Goal: Task Accomplishment & Management: Manage account settings

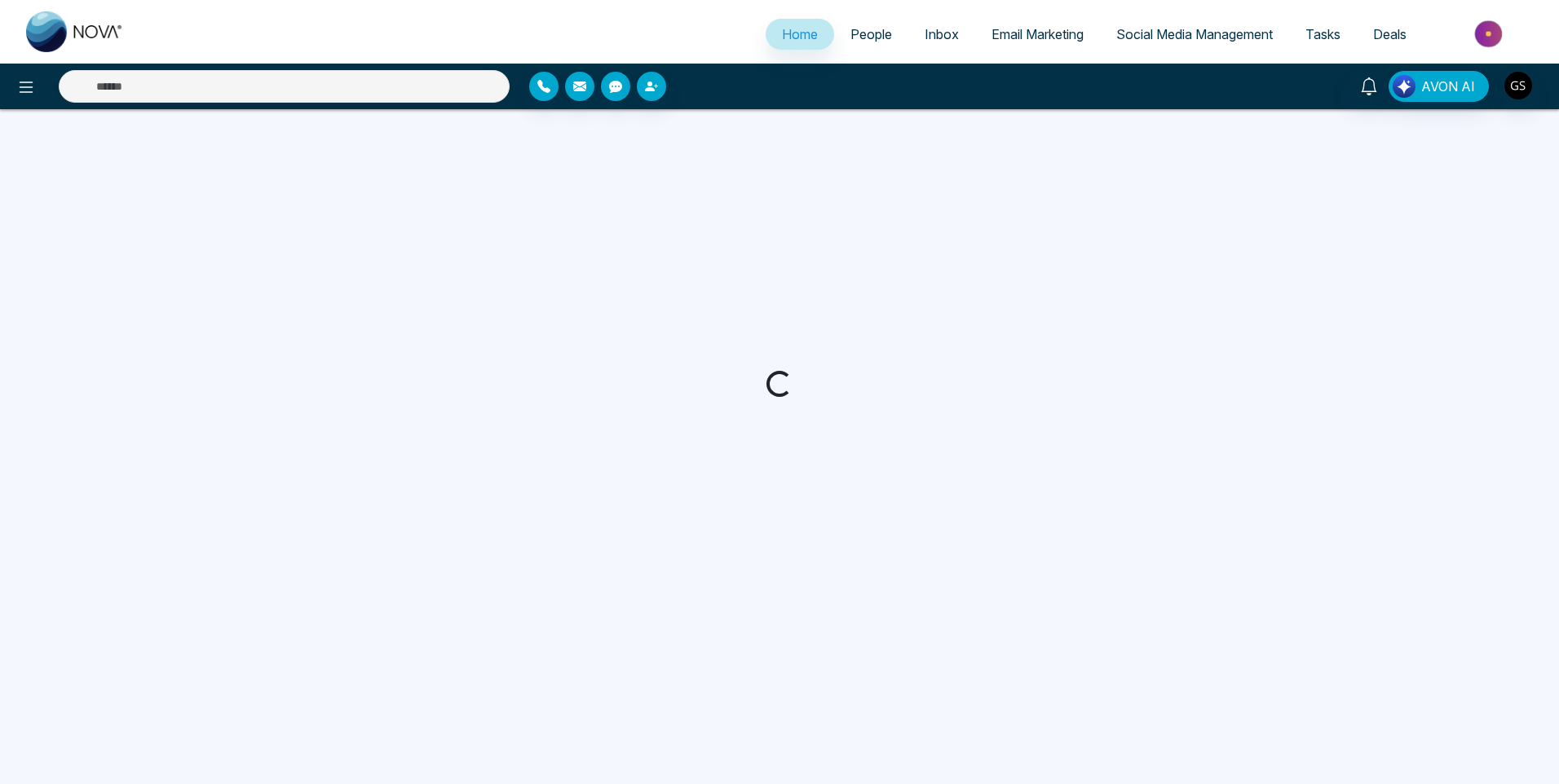
select select "*"
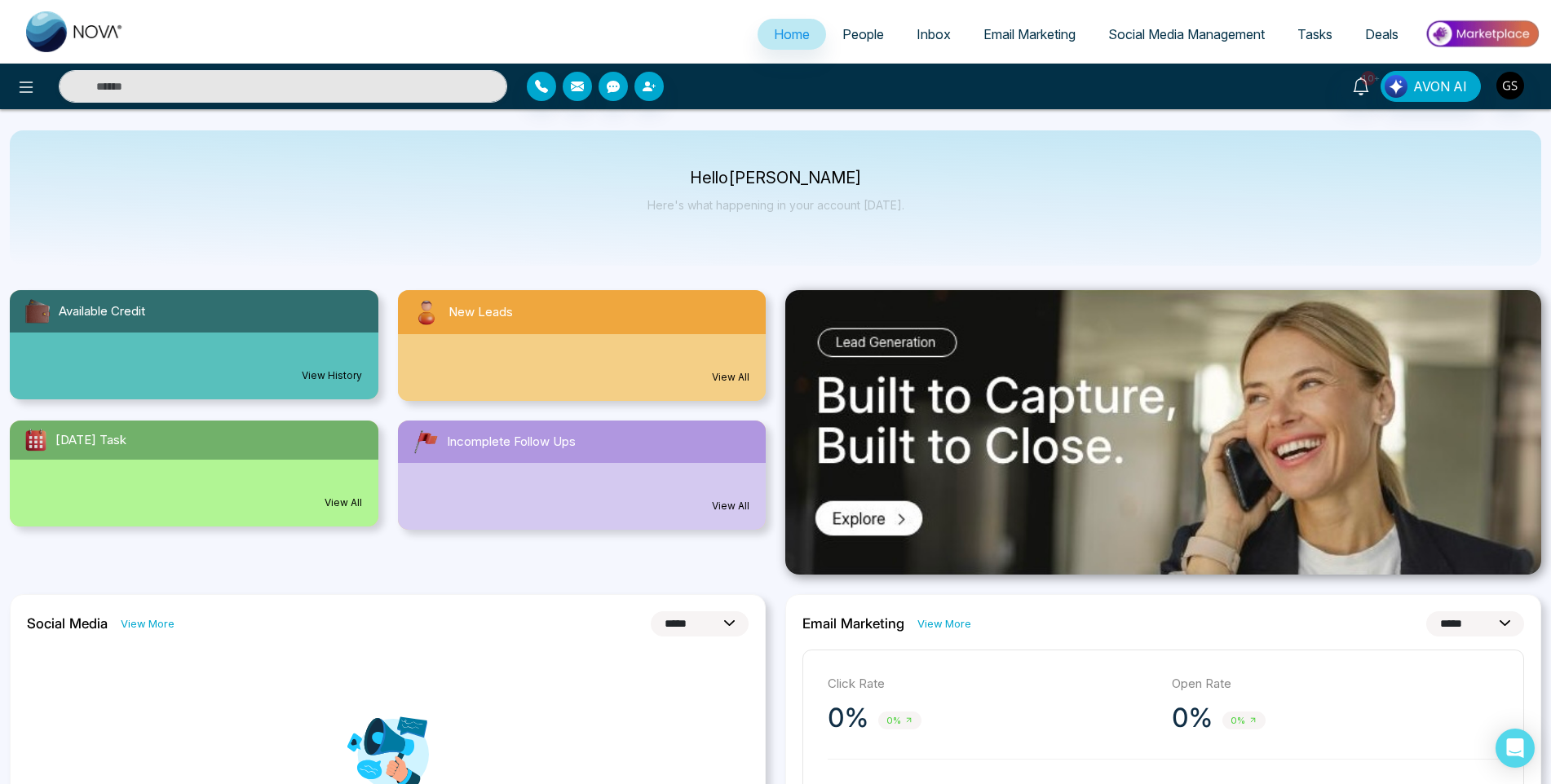
click at [875, 34] on span "People" at bounding box center [863, 34] width 42 height 16
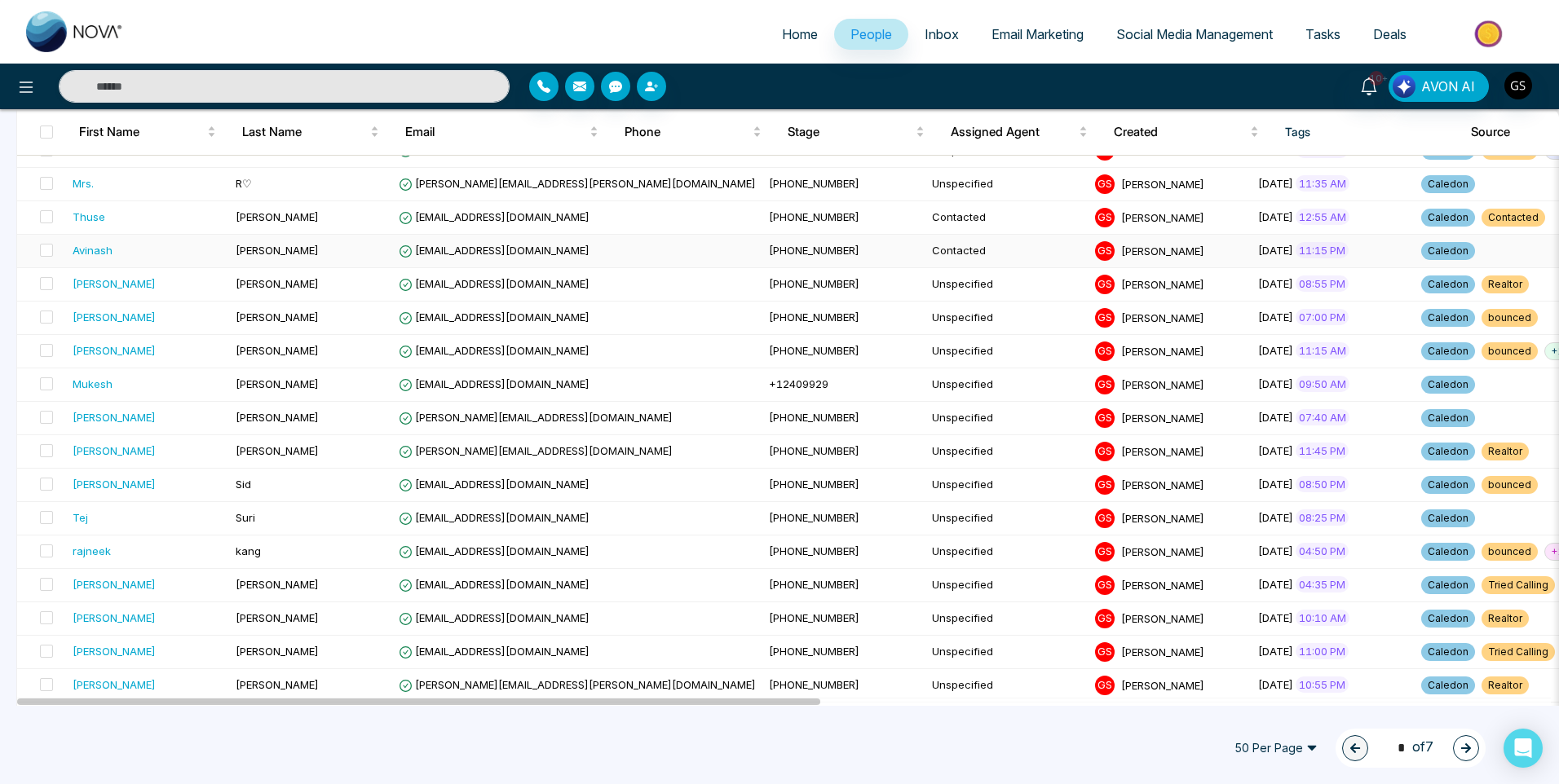
scroll to position [1304, 0]
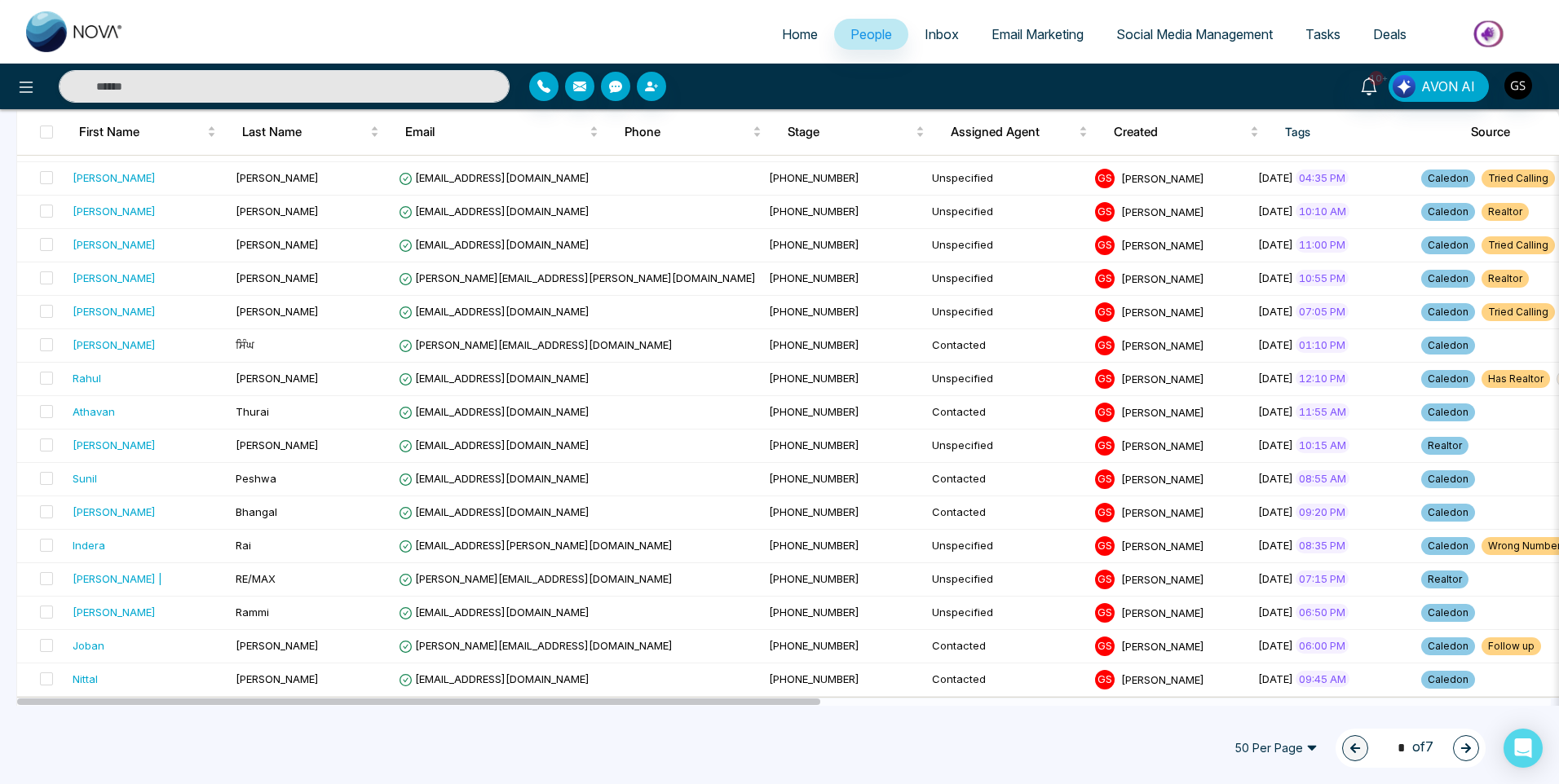
click at [1468, 739] on button "button" at bounding box center [1466, 748] width 26 height 26
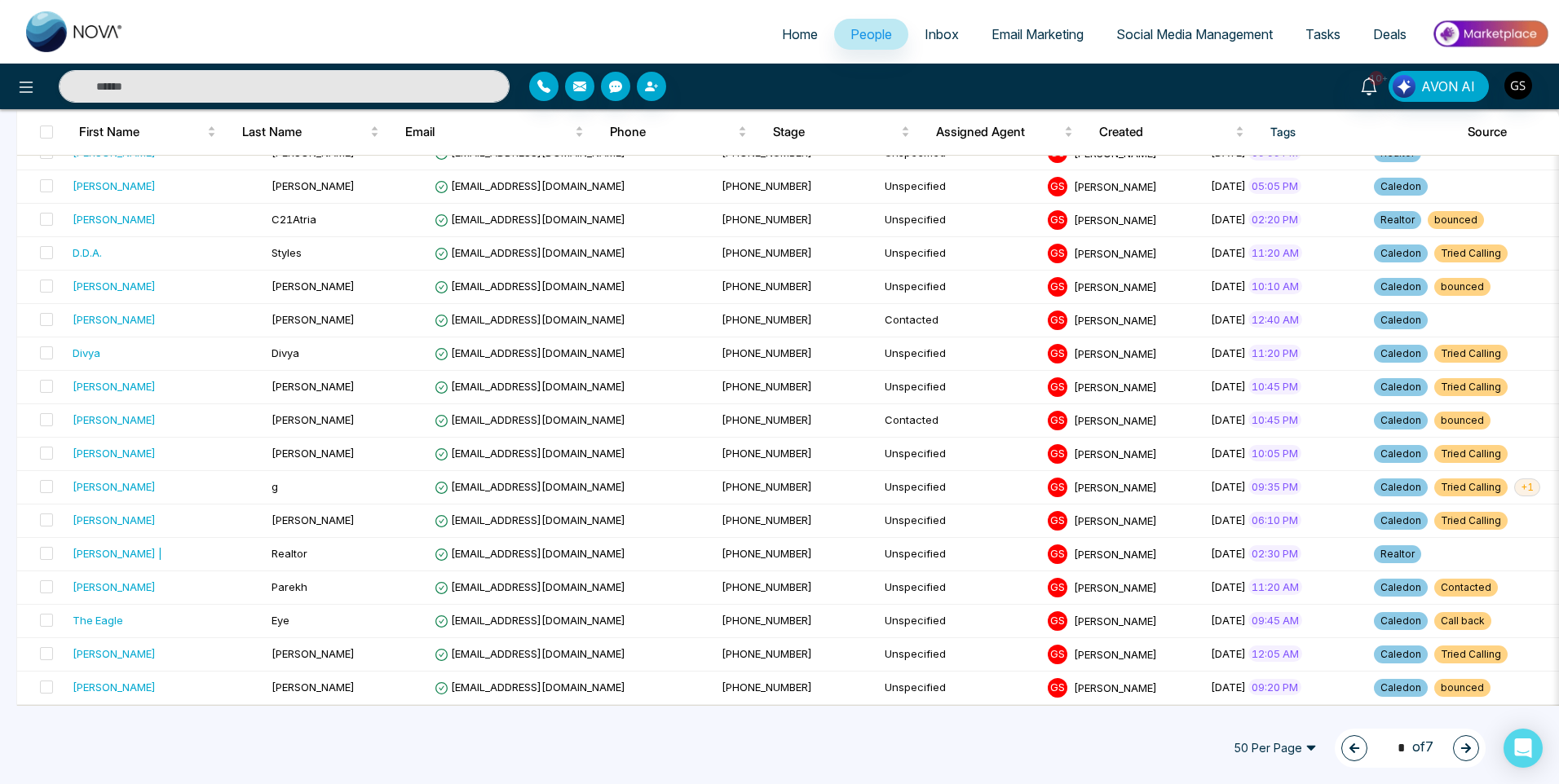
click at [1468, 739] on button "button" at bounding box center [1466, 748] width 26 height 26
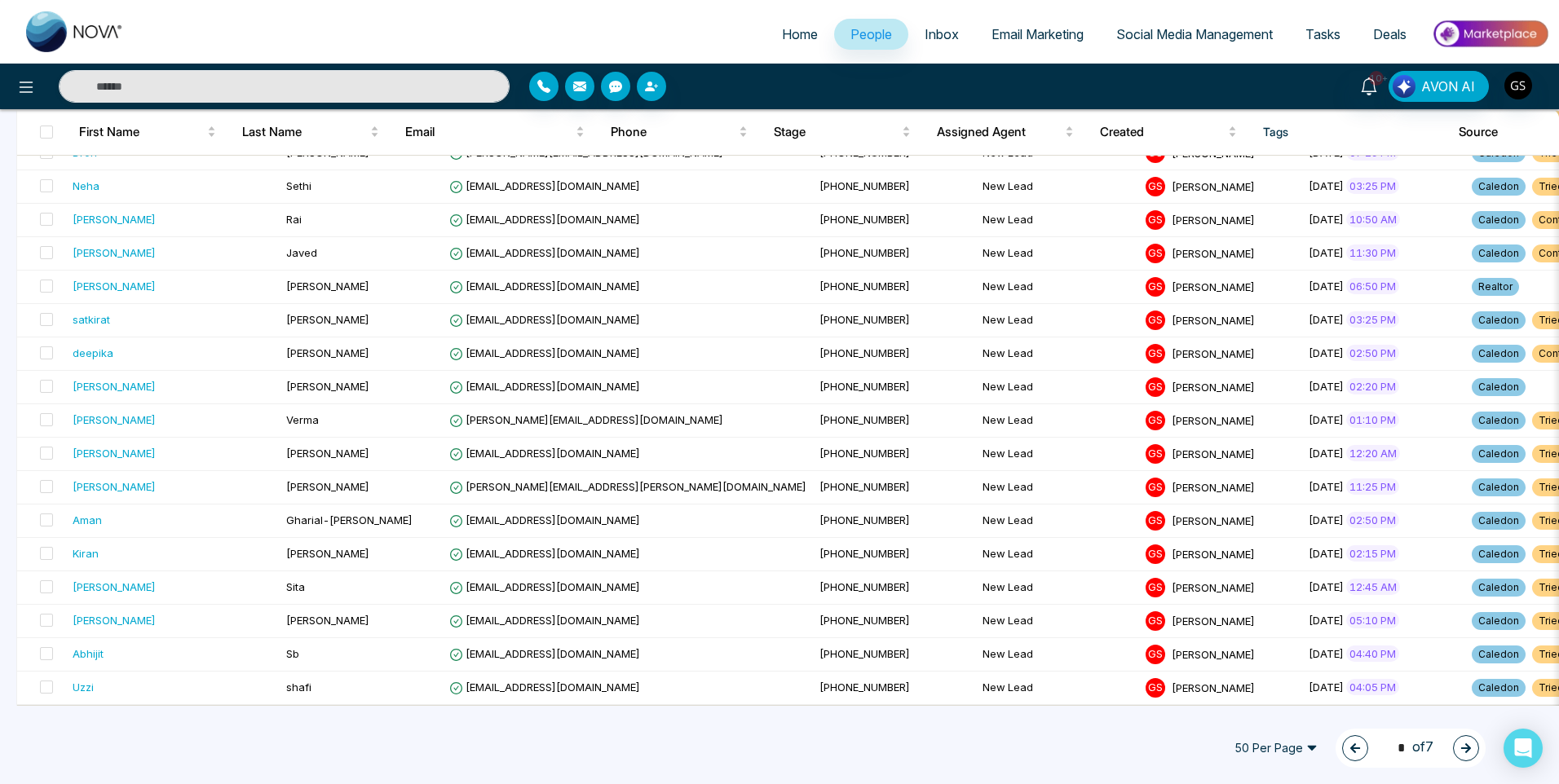
click at [1351, 750] on icon "button" at bounding box center [1355, 749] width 12 height 12
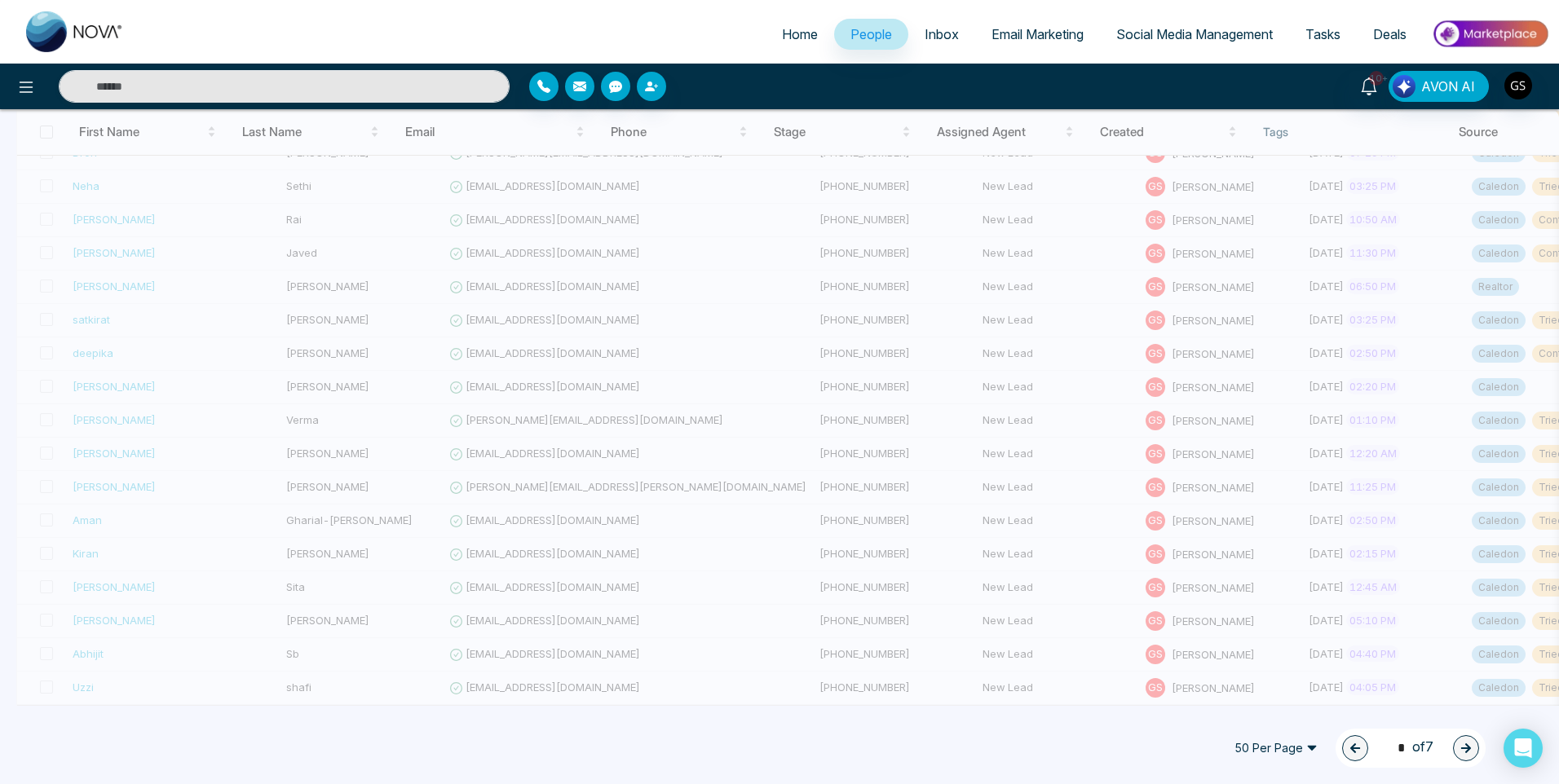
type input "*"
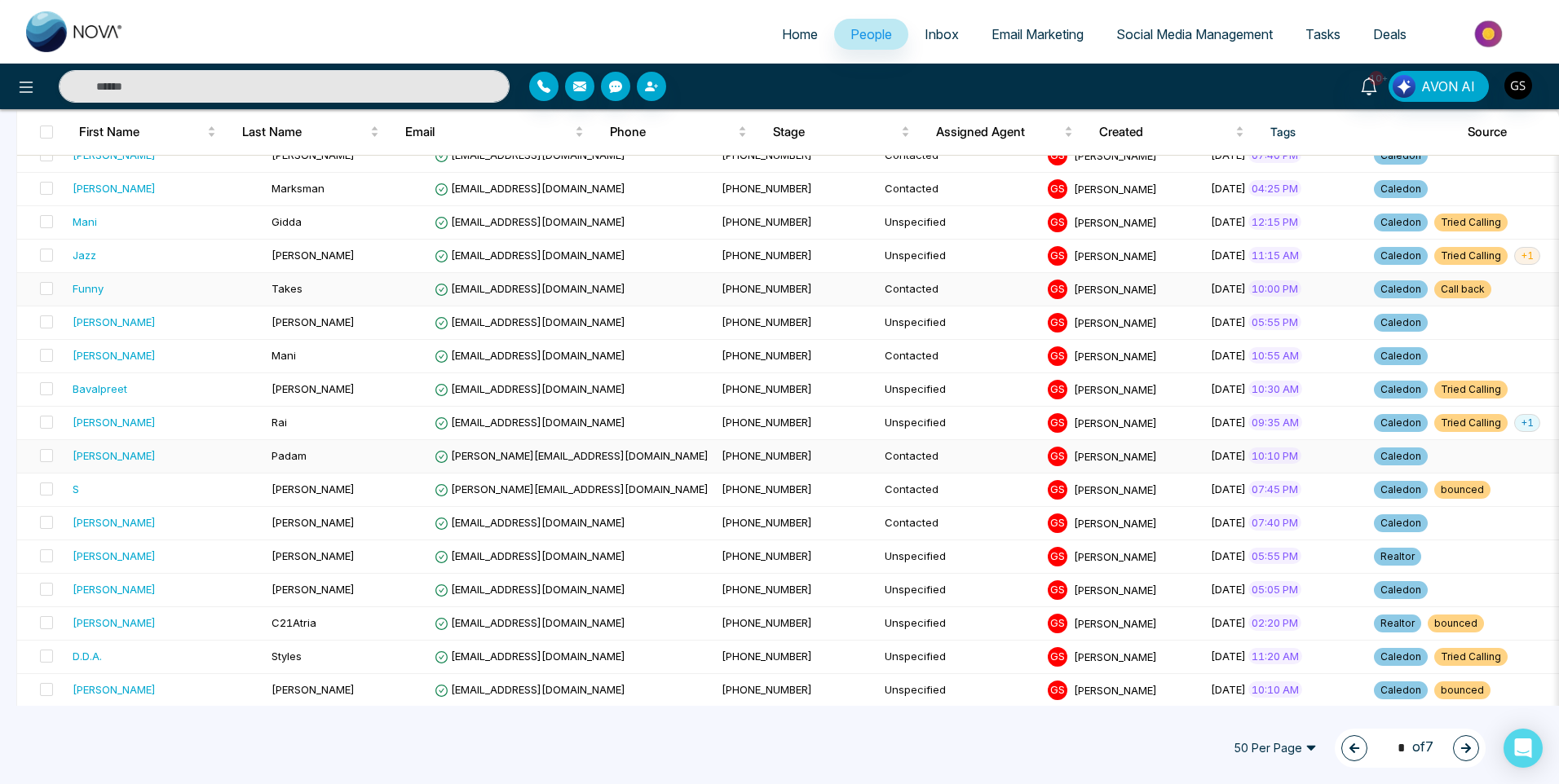
scroll to position [896, 0]
